Goal: Complete application form

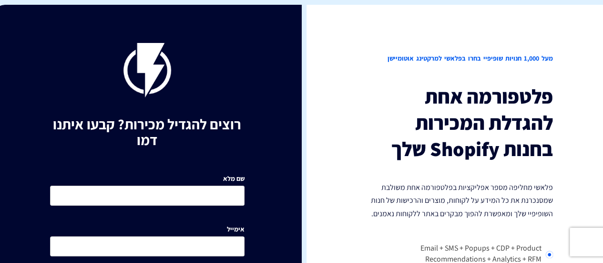
scroll to position [95, 0]
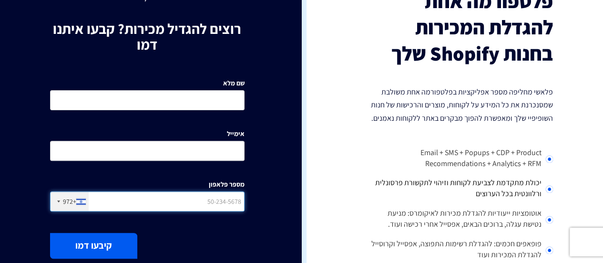
click at [202, 203] on input "מספר פלאפון" at bounding box center [147, 201] width 195 height 20
type input "0524505924"
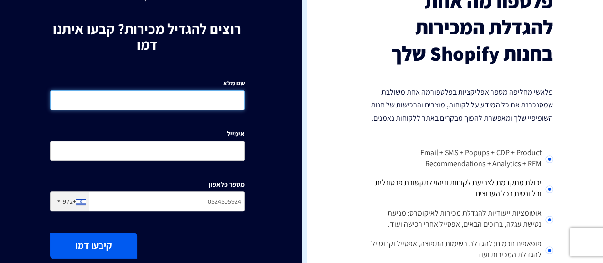
type input "[PERSON_NAME]"
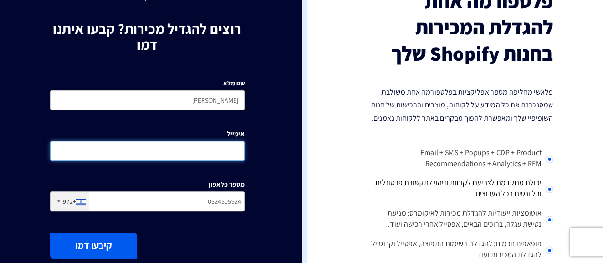
type input "[EMAIL_ADDRESS][DOMAIN_NAME]"
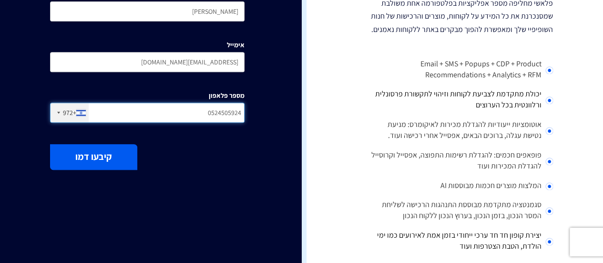
scroll to position [137, 0]
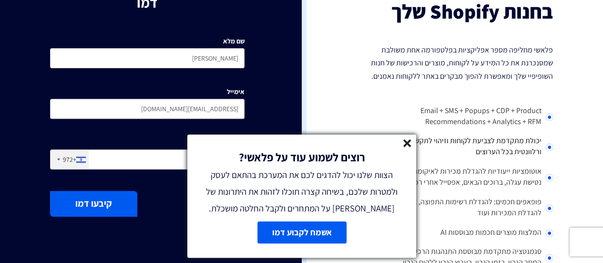
click at [408, 140] on line at bounding box center [407, 143] width 7 height 7
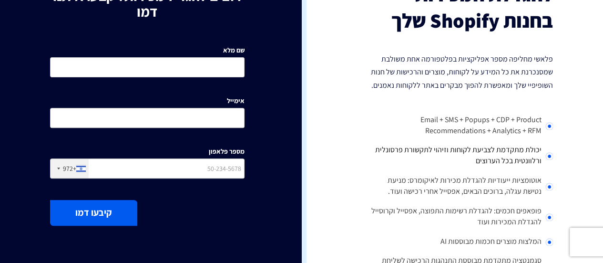
scroll to position [143, 0]
